Goal: Ask a question: Ask a question

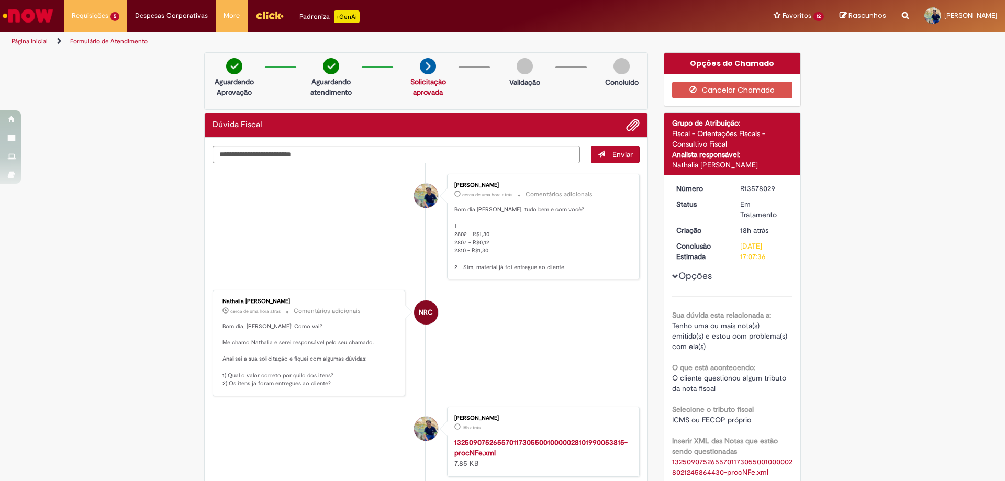
click at [159, 248] on div "Verificar Código de Barras Aguardando Aprovação Aguardando atendimento Solicita…" at bounding box center [502, 448] width 1005 height 793
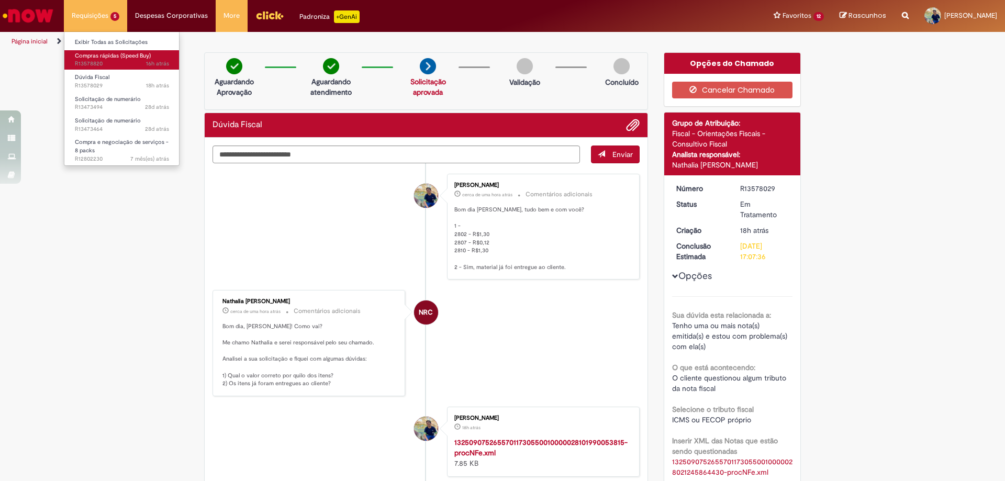
click at [109, 59] on span "Compras rápidas (Speed Buy)" at bounding box center [113, 56] width 76 height 8
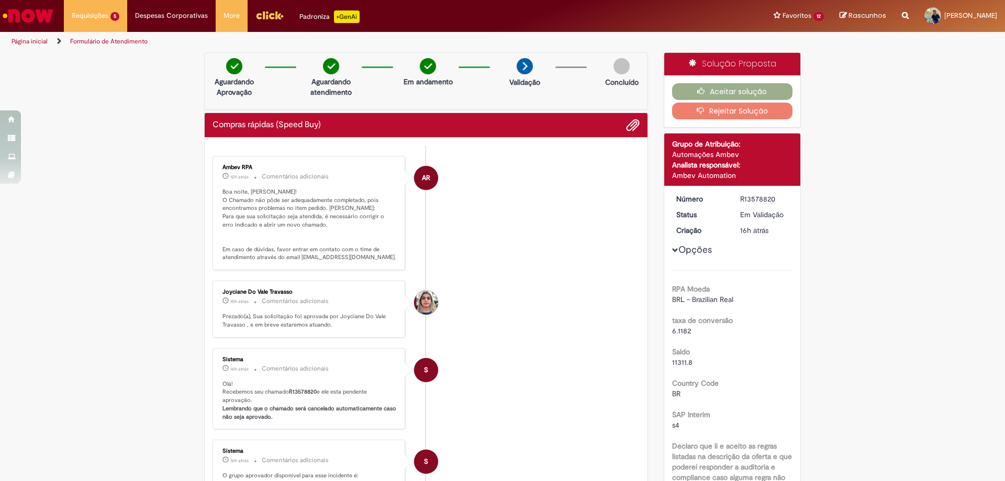
click at [735, 113] on button "Rejeitar Solução" at bounding box center [732, 111] width 121 height 17
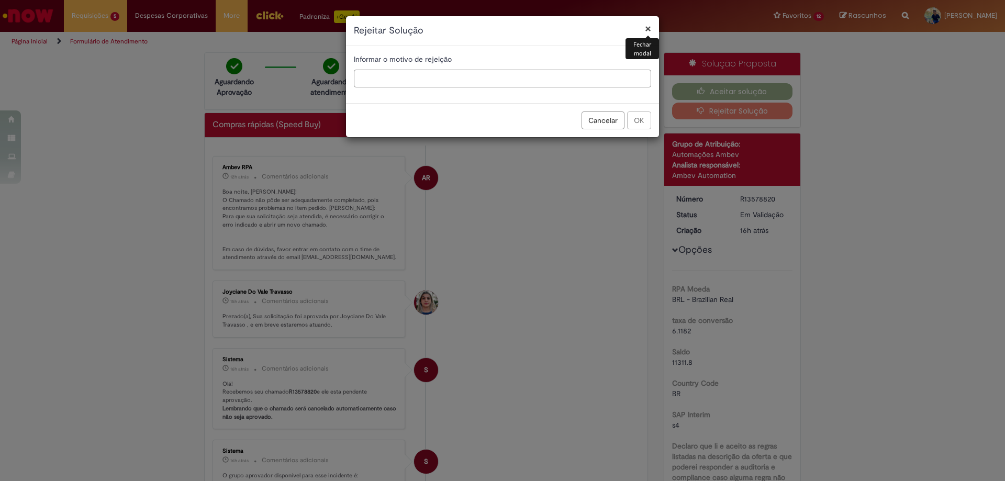
click at [557, 84] on input "text" at bounding box center [502, 79] width 297 height 18
type input "****"
click at [648, 124] on button "OK" at bounding box center [639, 121] width 24 height 18
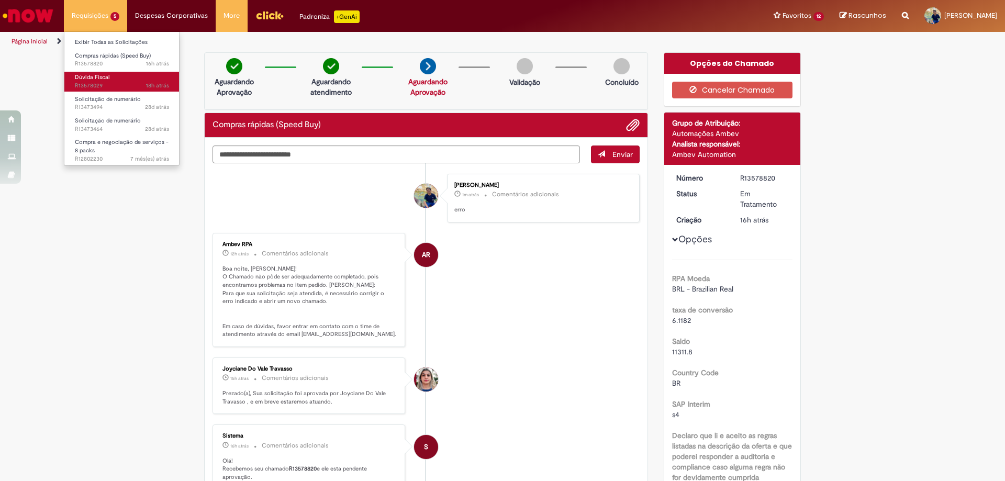
click at [106, 81] on span "Dúvida Fiscal" at bounding box center [92, 77] width 35 height 8
